Goal: Obtain resource: Download file/media

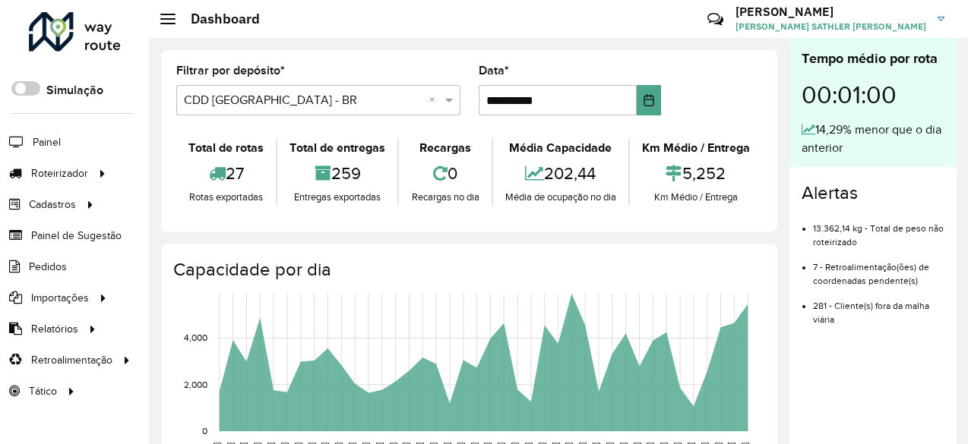
click at [380, 100] on input "text" at bounding box center [303, 101] width 239 height 18
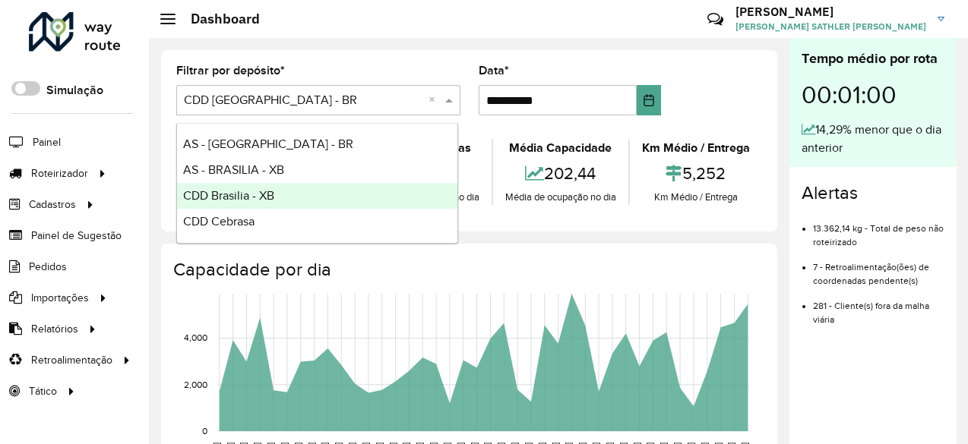
click at [280, 191] on div "CDD Brasilia - XB" at bounding box center [317, 196] width 280 height 26
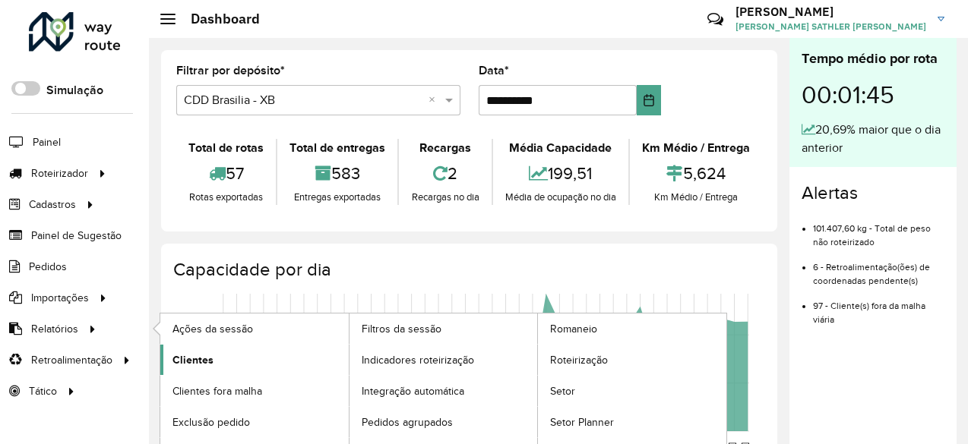
click at [217, 360] on link "Clientes" at bounding box center [254, 360] width 188 height 30
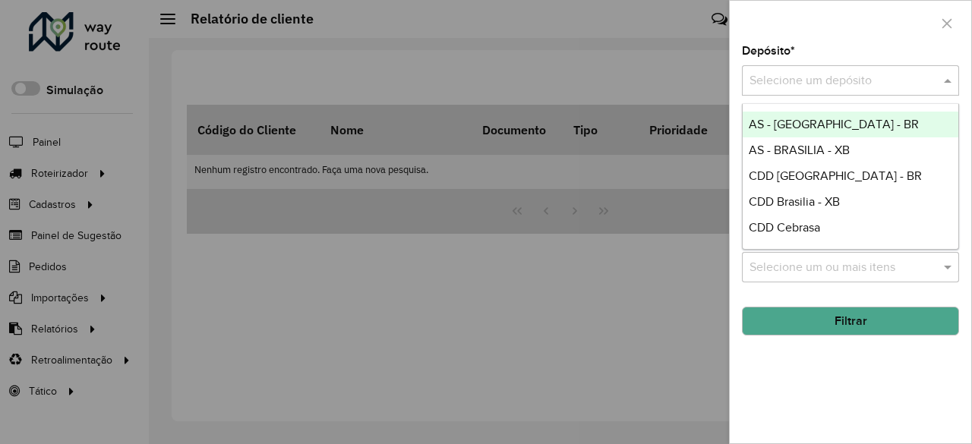
click at [798, 83] on input "text" at bounding box center [836, 81] width 172 height 18
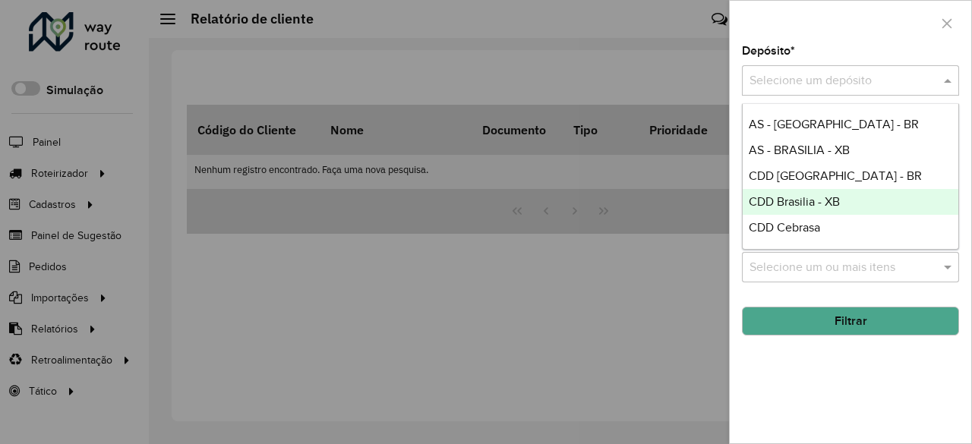
click at [826, 199] on span "CDD Brasilia - XB" at bounding box center [794, 201] width 91 height 13
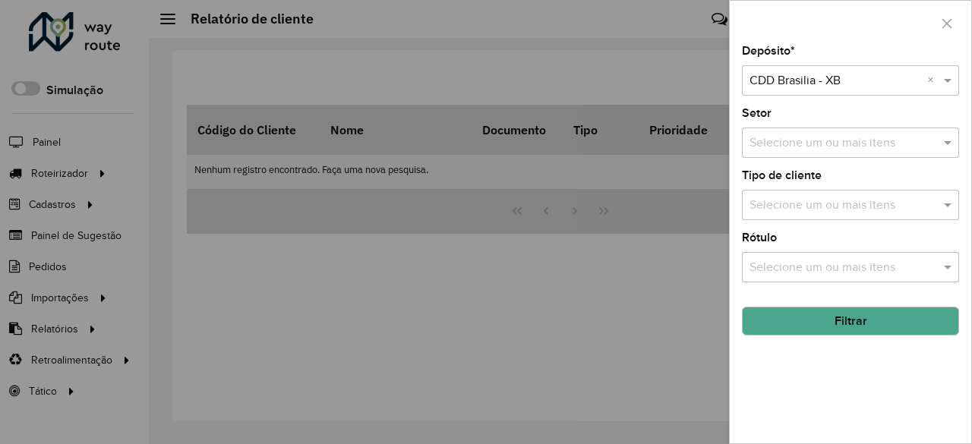
click at [831, 324] on button "Filtrar" at bounding box center [850, 321] width 217 height 29
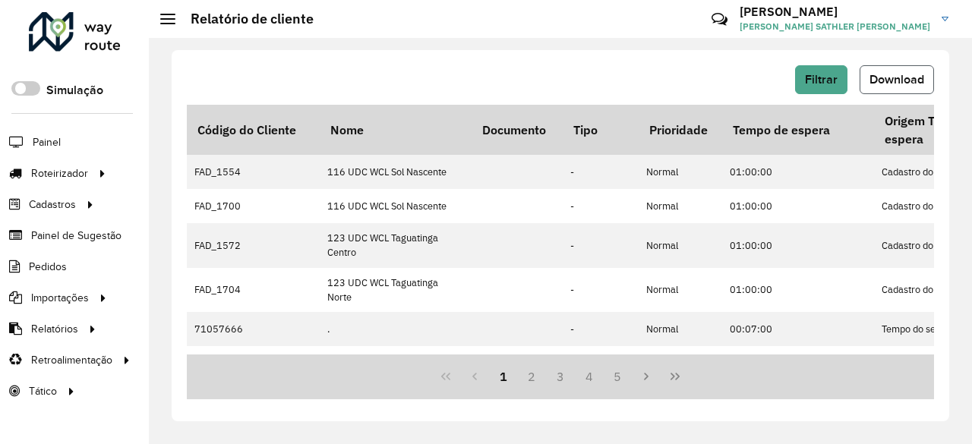
click at [899, 75] on span "Download" at bounding box center [897, 79] width 55 height 13
